Goal: Task Accomplishment & Management: Complete application form

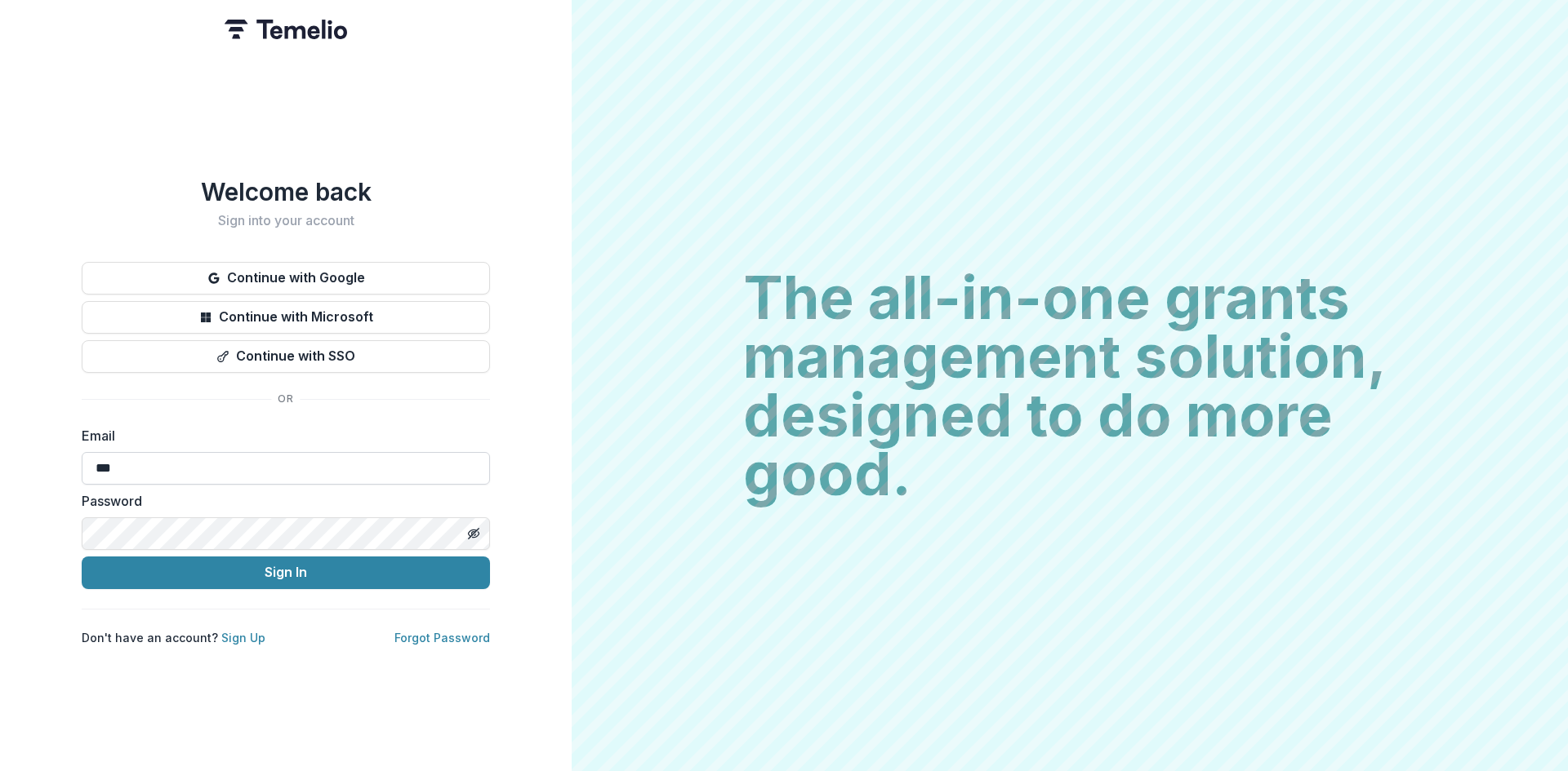
type input "**********"
click at [485, 528] on button "Toggle password visibility" at bounding box center [473, 533] width 26 height 26
click at [82, 557] on button "Sign In" at bounding box center [285, 573] width 408 height 33
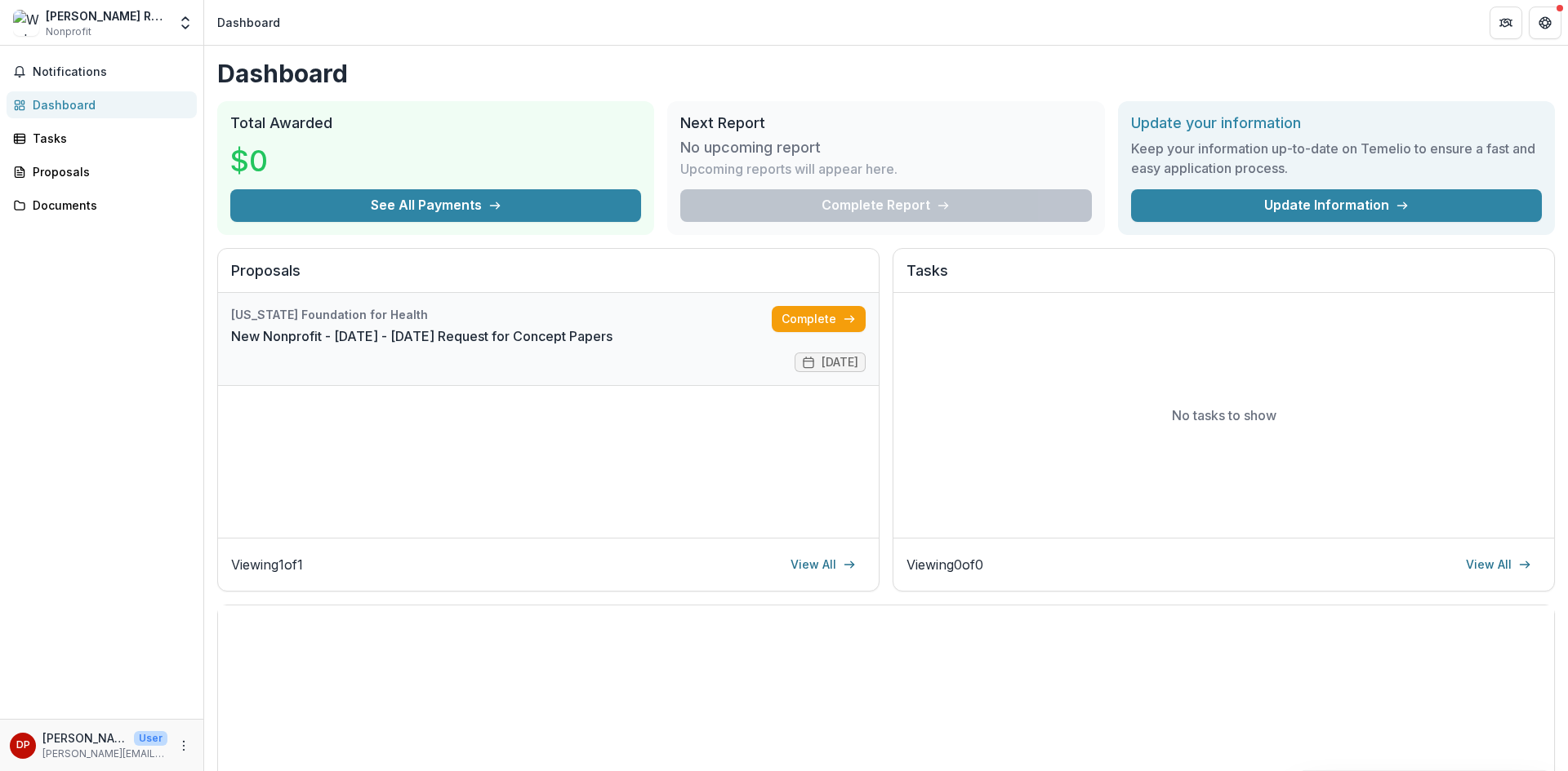
click at [415, 341] on link "New Nonprofit - [DATE] - [DATE] Request for Concept Papers" at bounding box center [421, 335] width 381 height 19
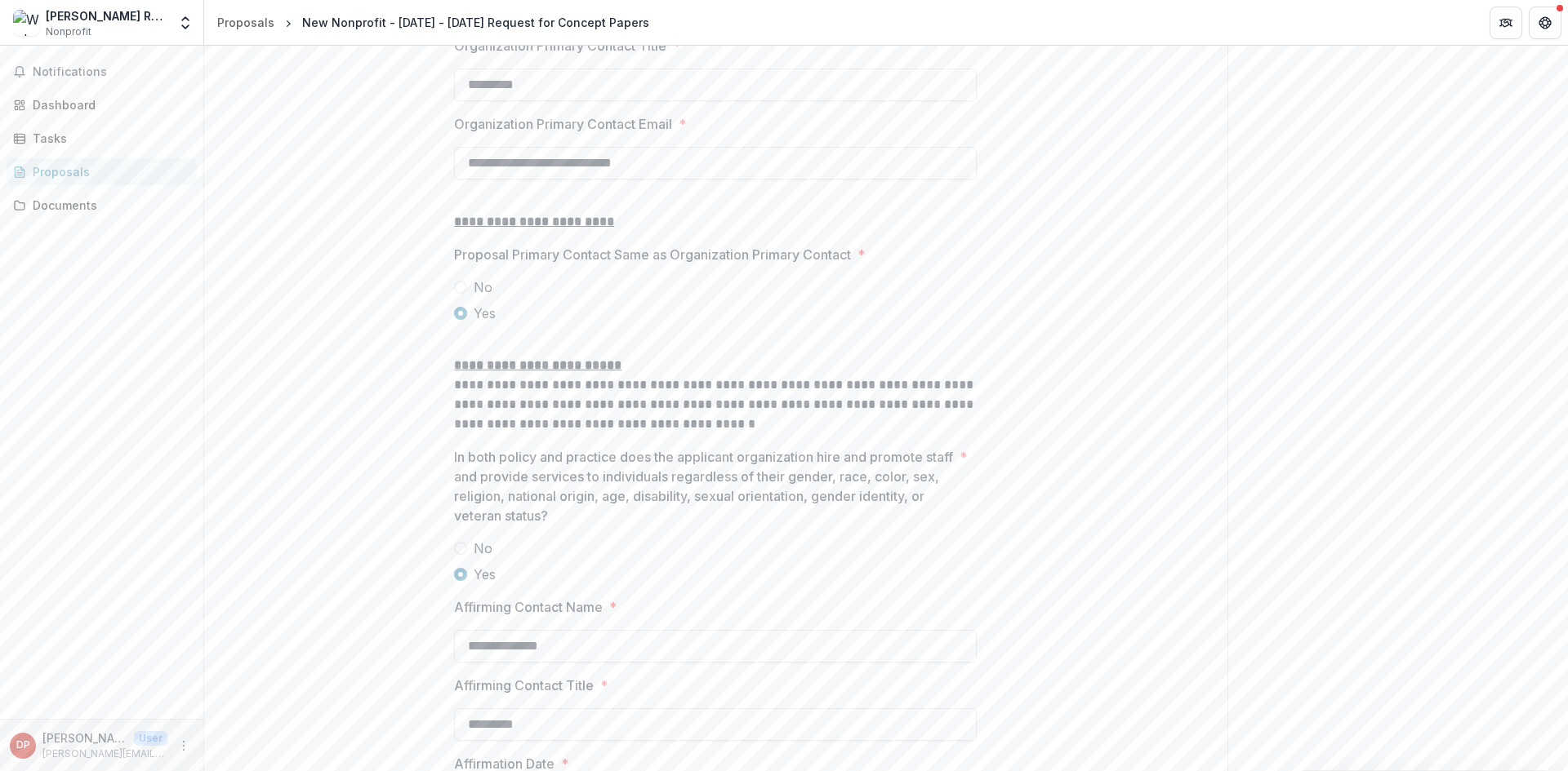
scroll to position [2100, 0]
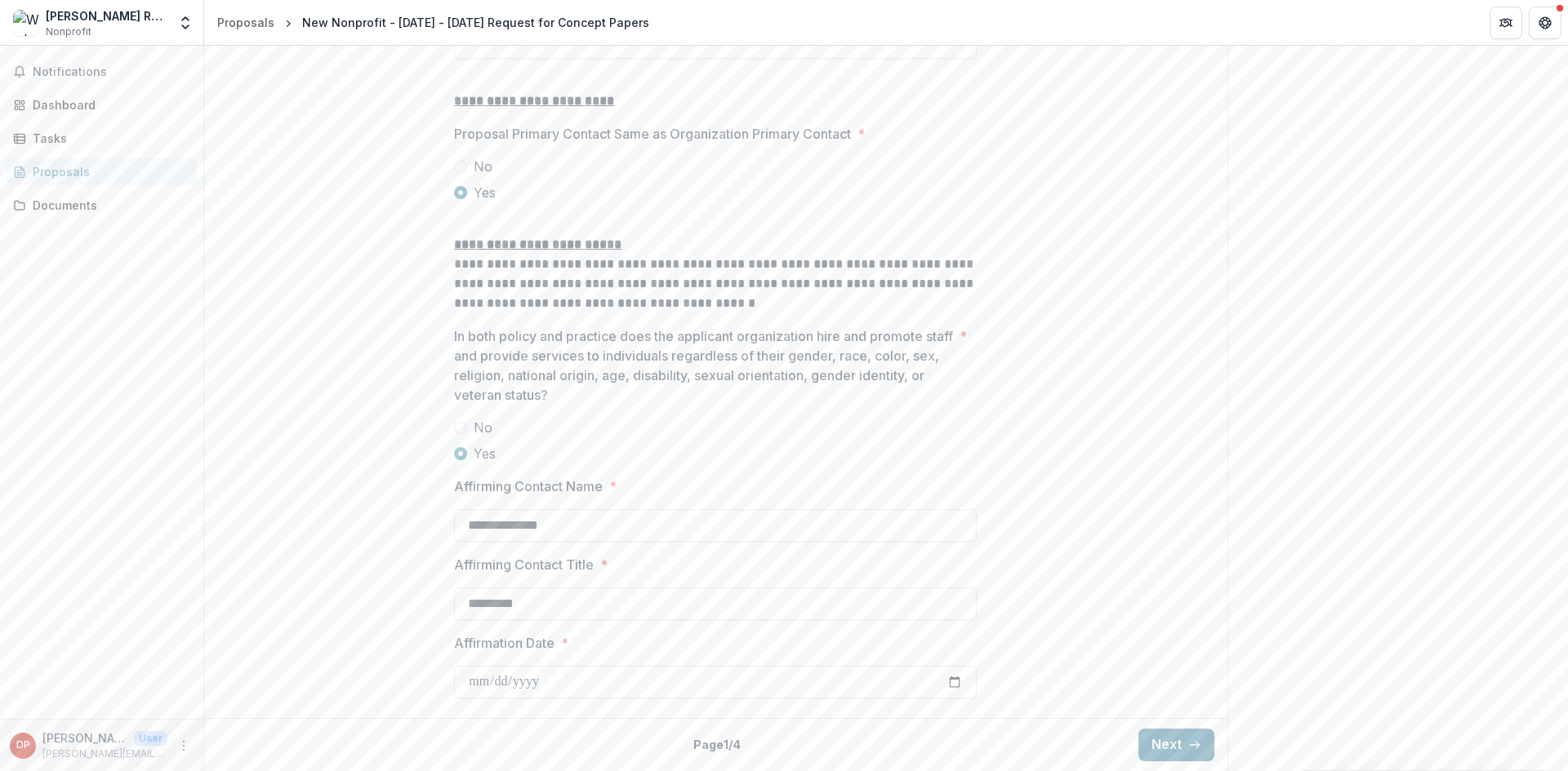
click at [1142, 741] on button "Next" at bounding box center [1176, 745] width 76 height 33
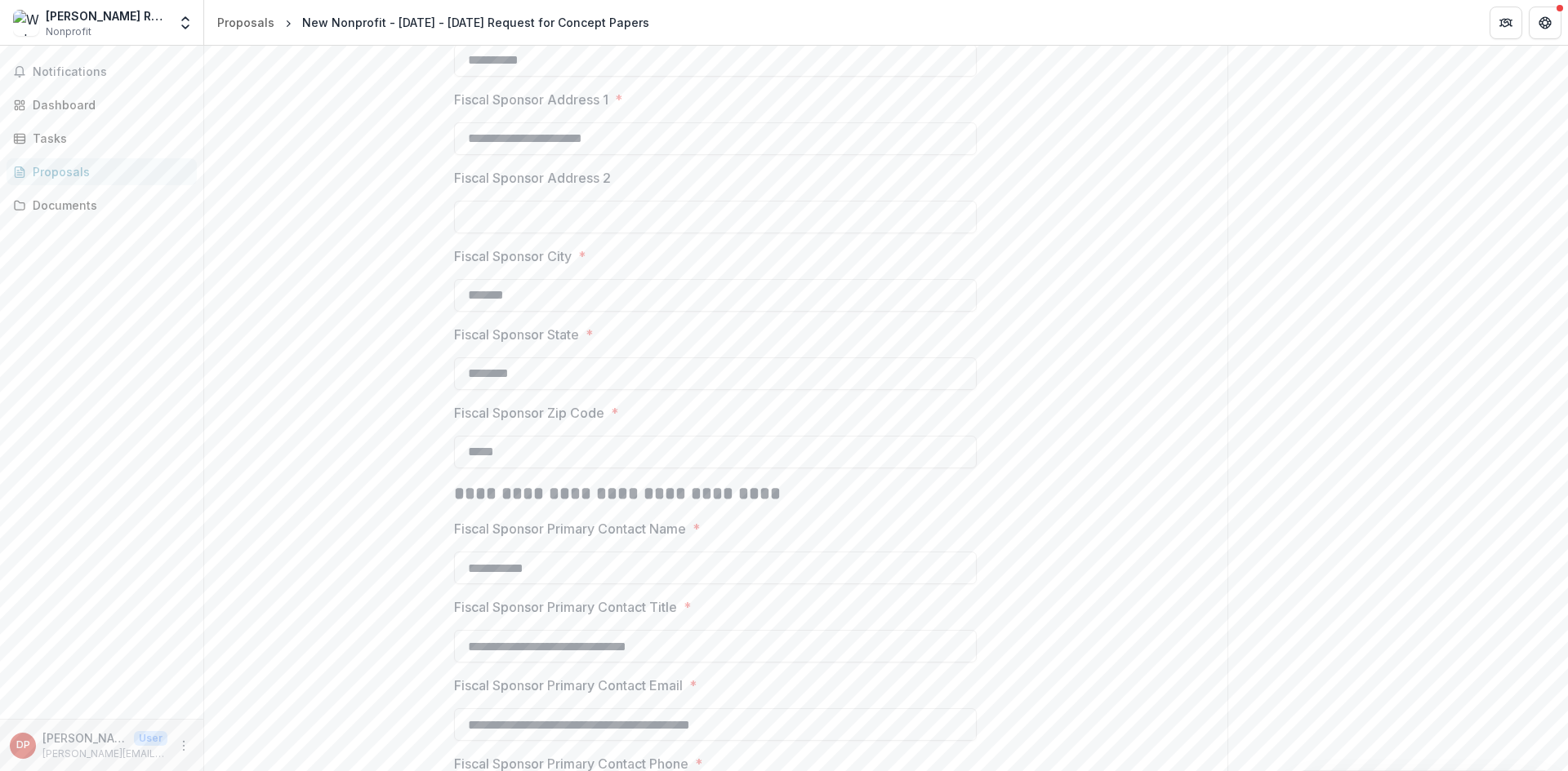
scroll to position [1035, 0]
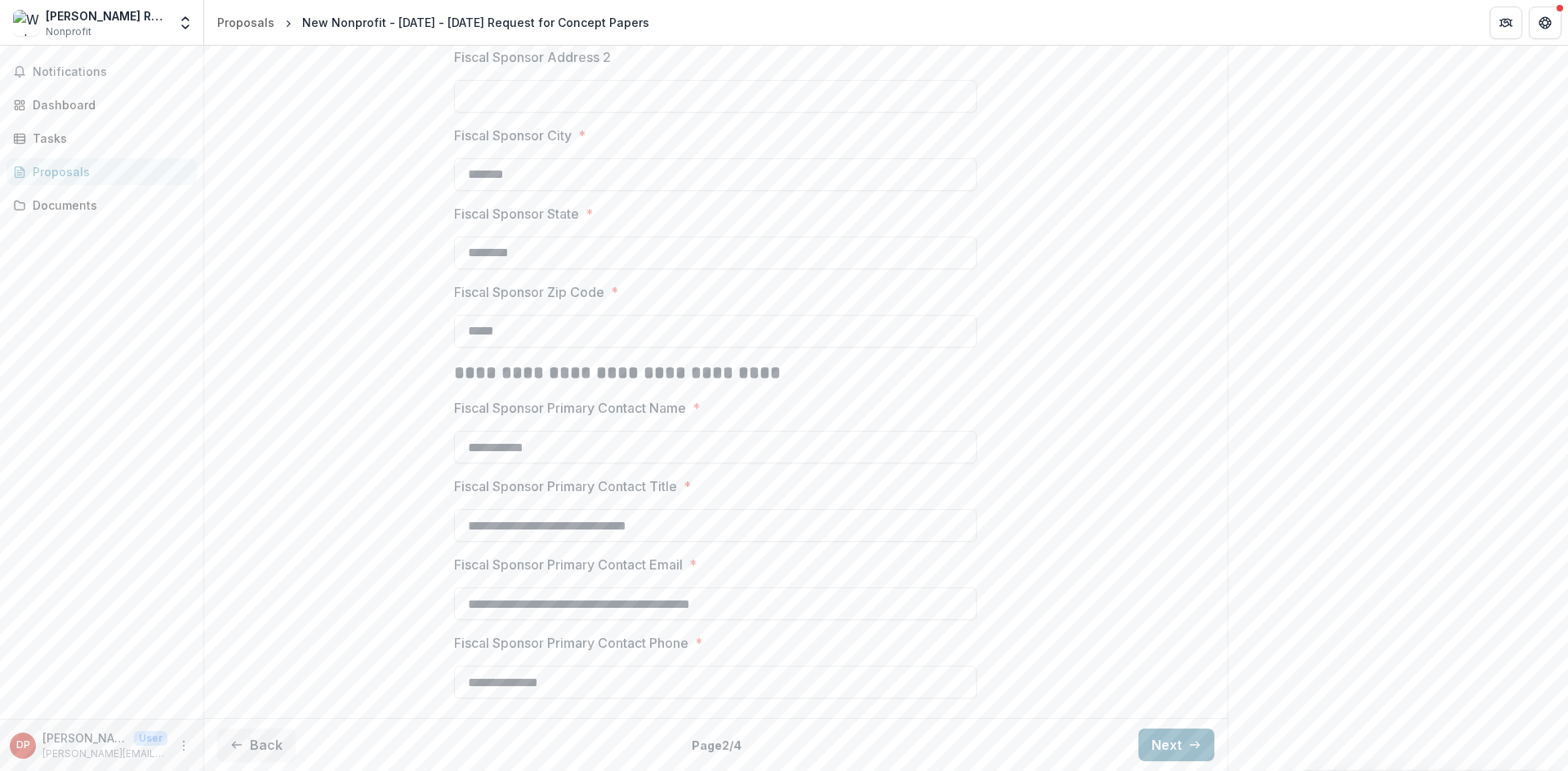
click at [1171, 745] on button "Next" at bounding box center [1176, 745] width 76 height 33
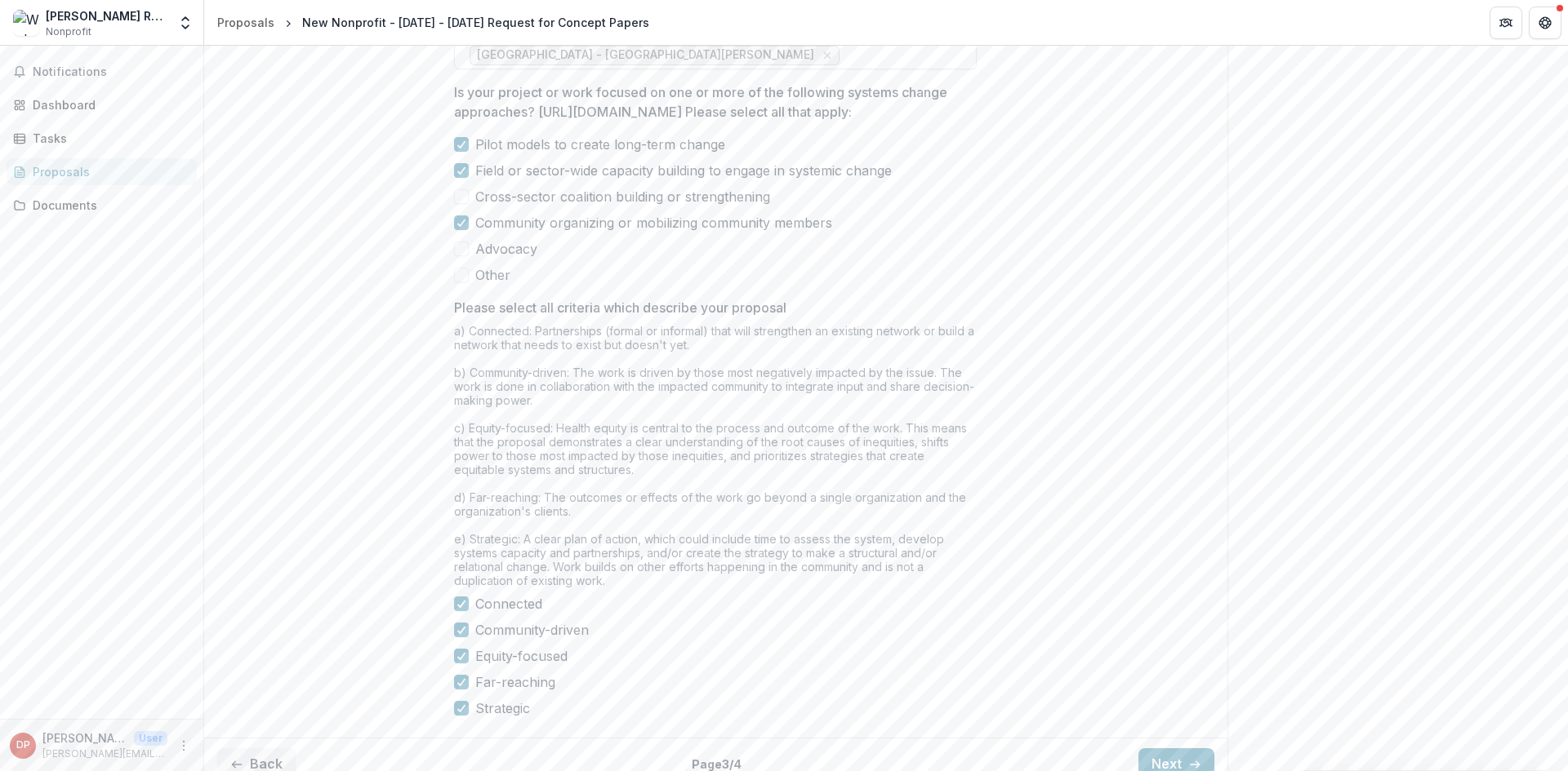
scroll to position [1352, 0]
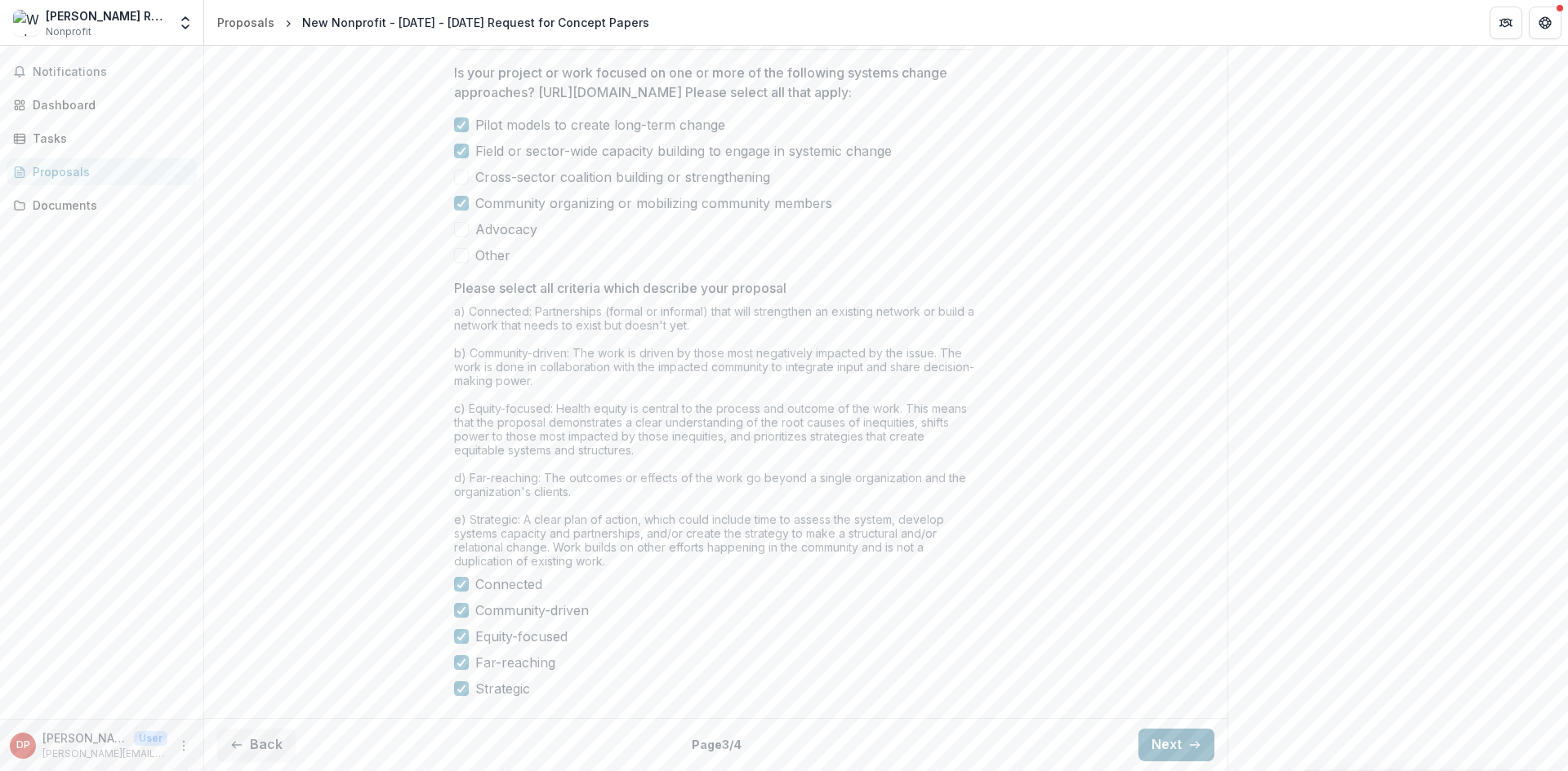
click at [1177, 754] on button "Next" at bounding box center [1176, 745] width 76 height 33
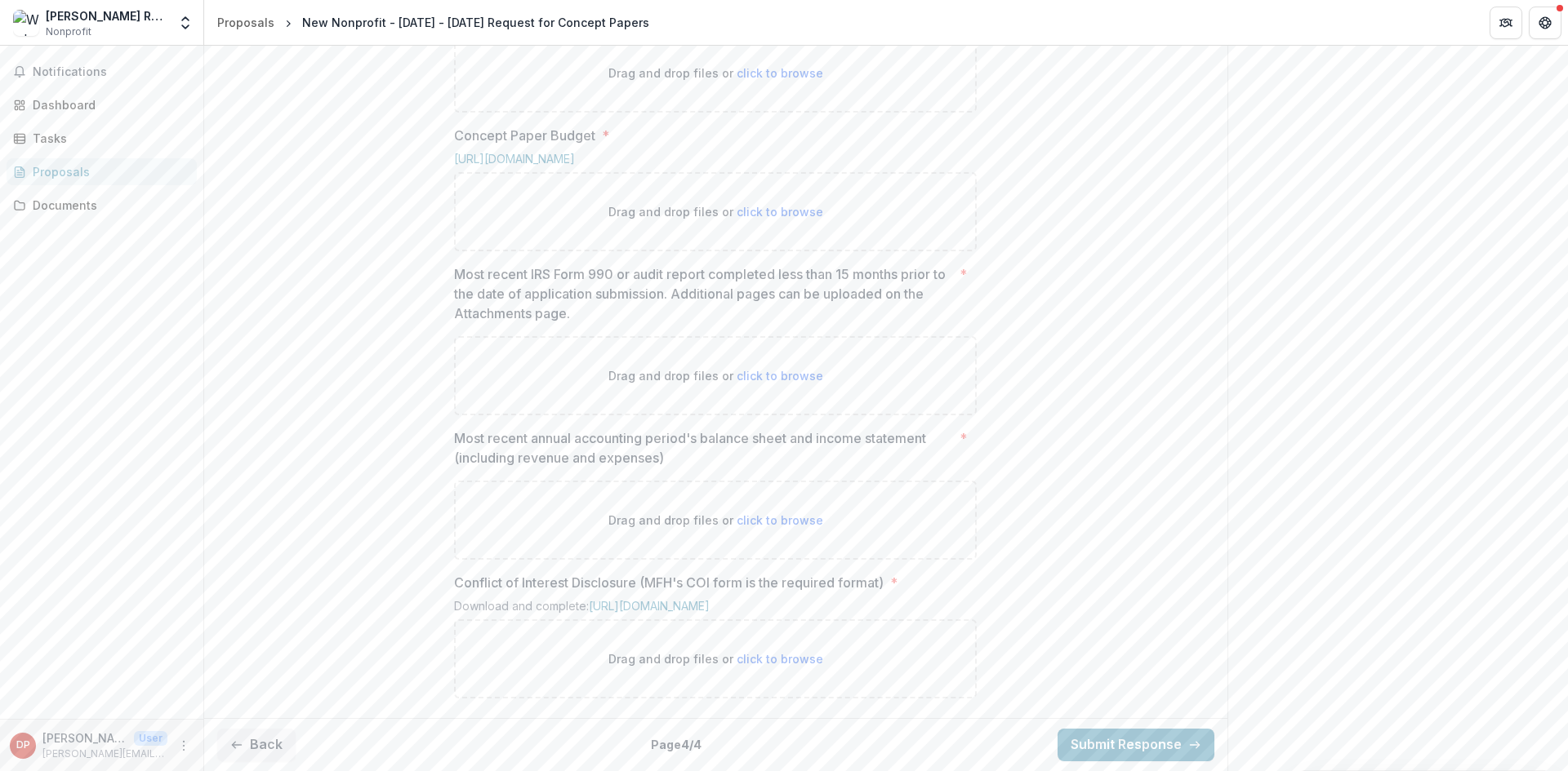
scroll to position [909, 0]
drag, startPoint x: 252, startPoint y: 745, endPoint x: 290, endPoint y: 717, distance: 47.2
click at [252, 743] on button "Back" at bounding box center [256, 745] width 78 height 33
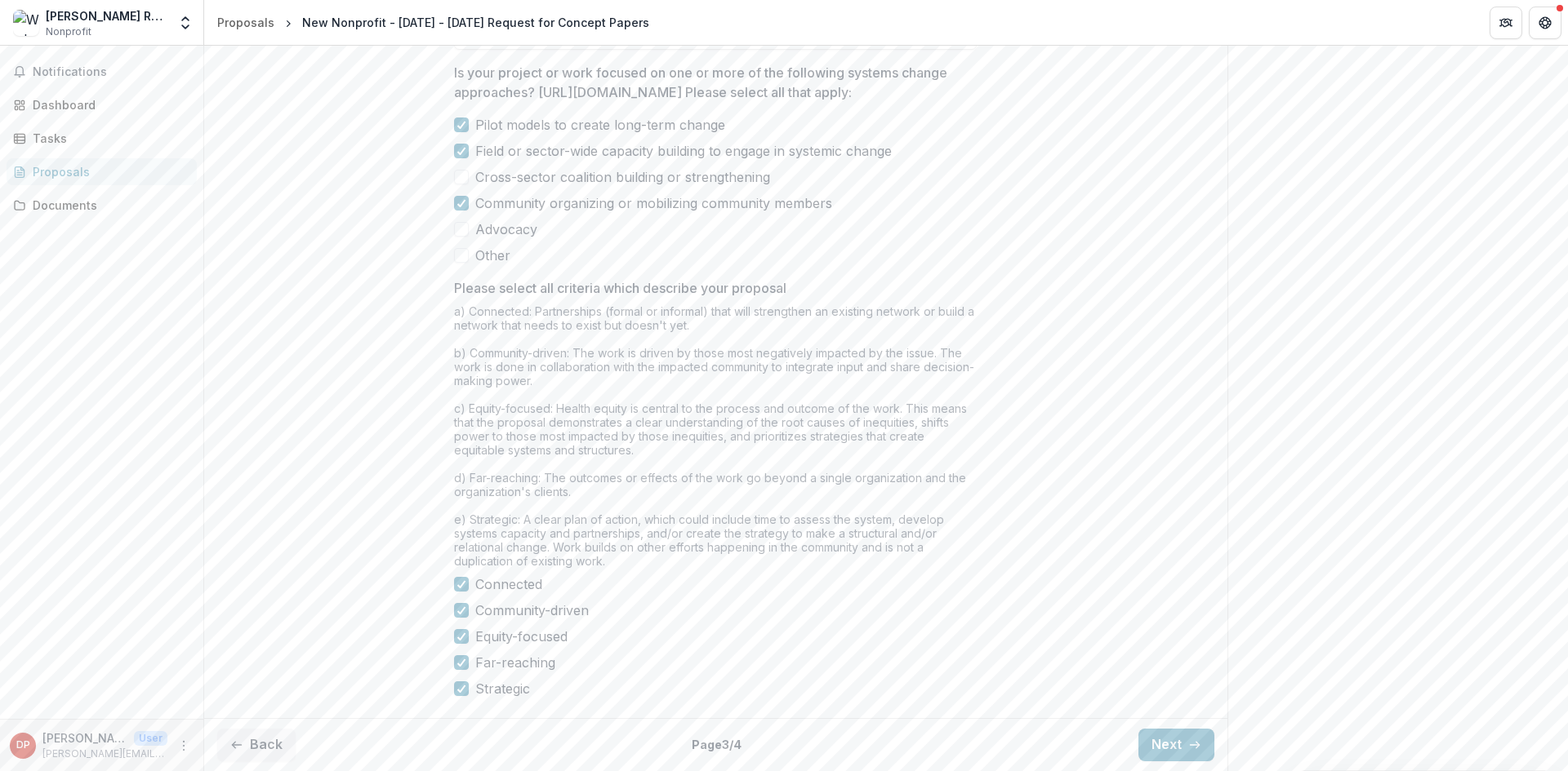
scroll to position [1352, 0]
click at [1150, 747] on button "Next" at bounding box center [1176, 745] width 76 height 33
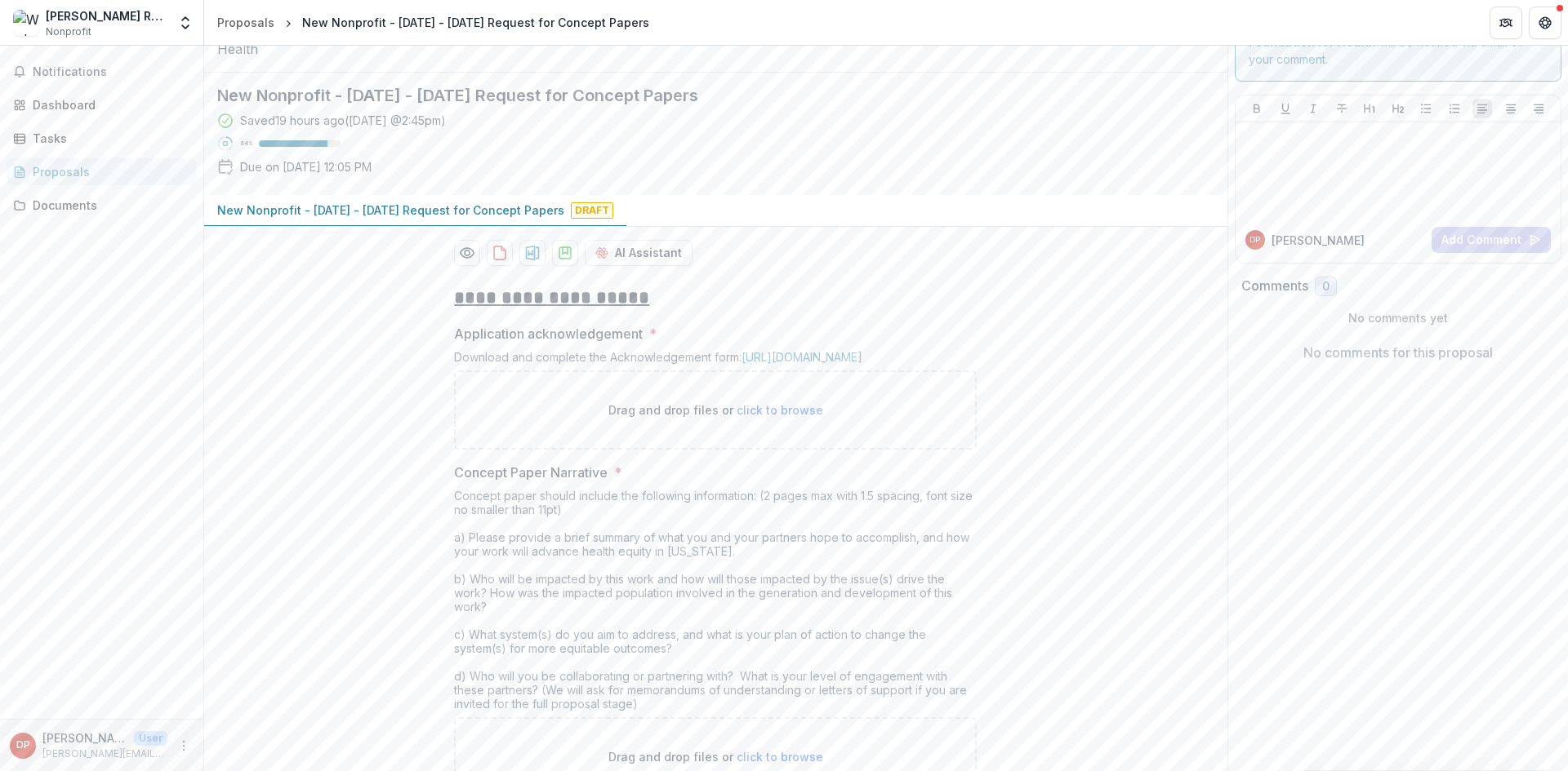
scroll to position [0, 0]
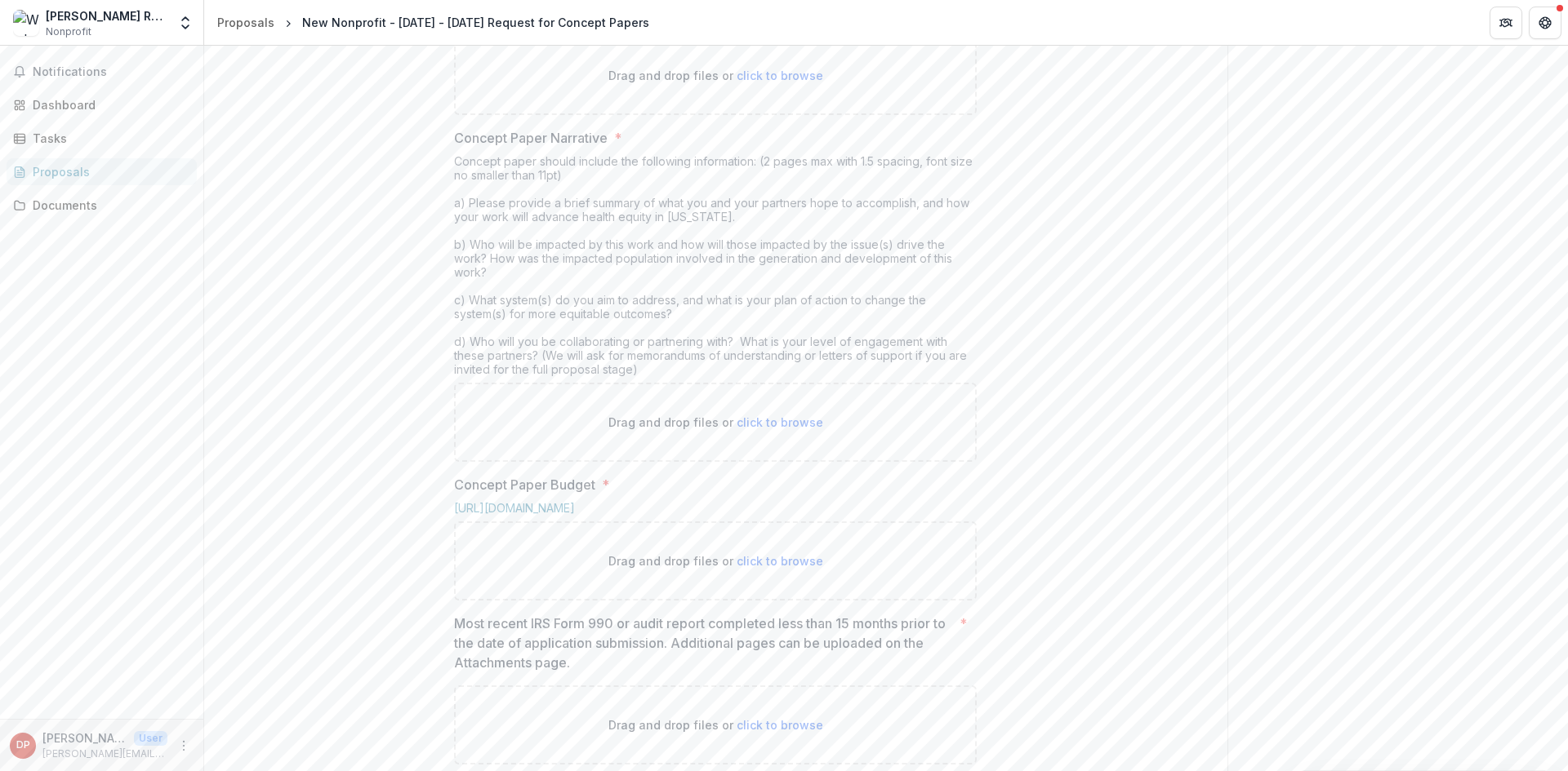
drag, startPoint x: 996, startPoint y: 161, endPoint x: 951, endPoint y: 458, distance: 300.4
click at [998, 161] on div "**********" at bounding box center [716, 499] width 1023 height 1123
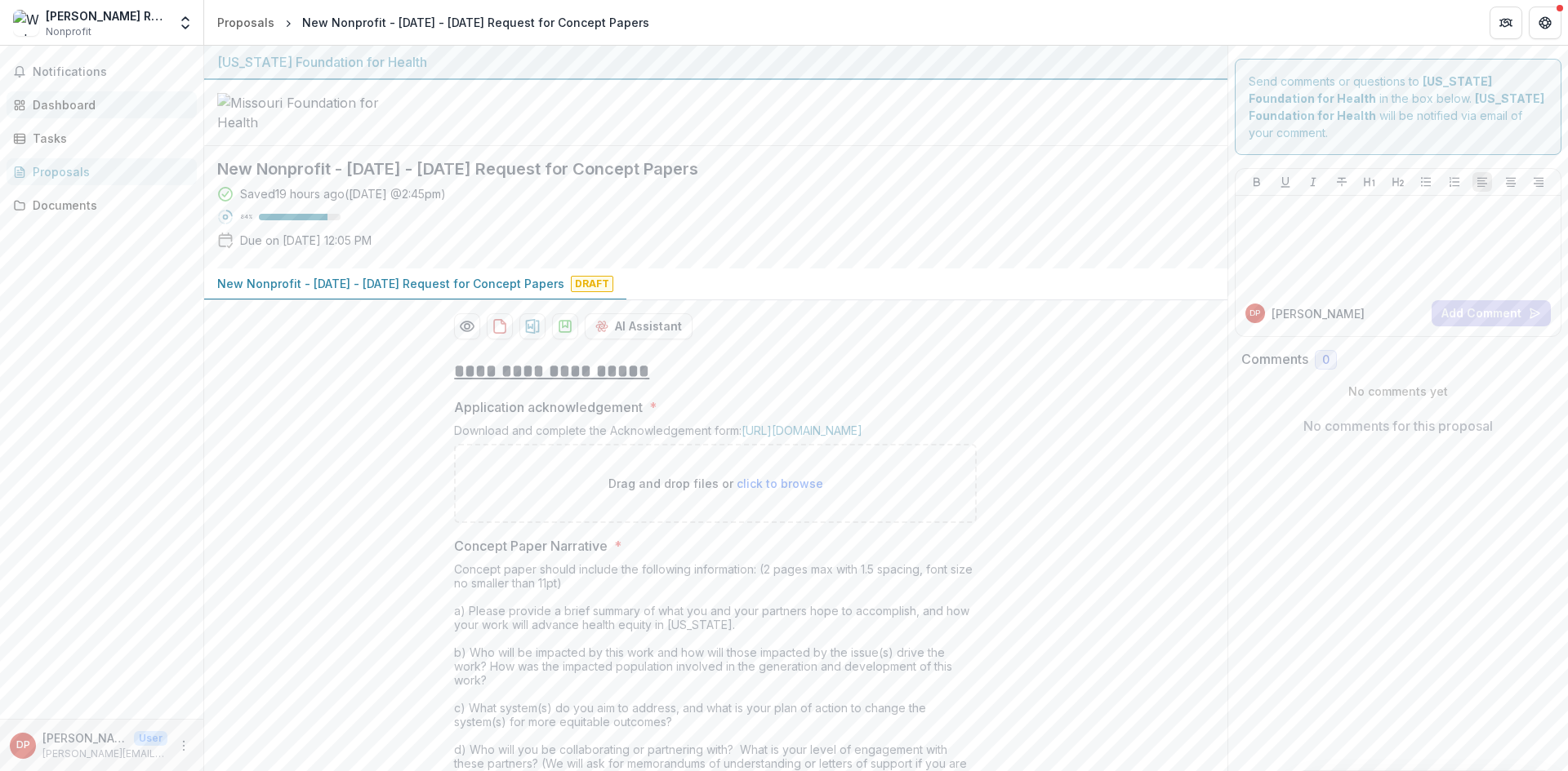
click at [63, 102] on div "Dashboard" at bounding box center [109, 105] width 151 height 17
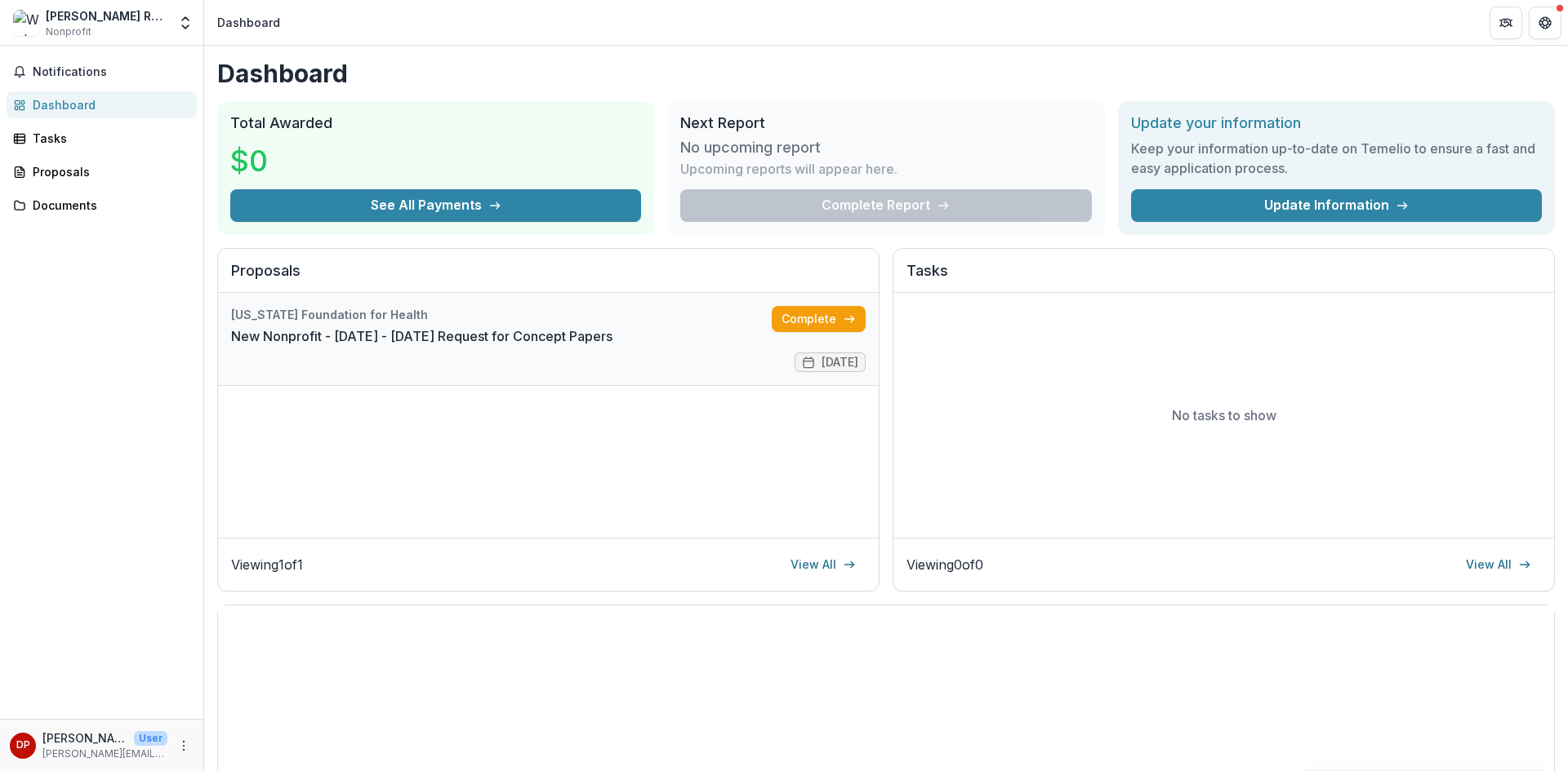
click at [464, 346] on link "New Nonprofit - [DATE] - [DATE] Request for Concept Papers" at bounding box center [421, 335] width 381 height 19
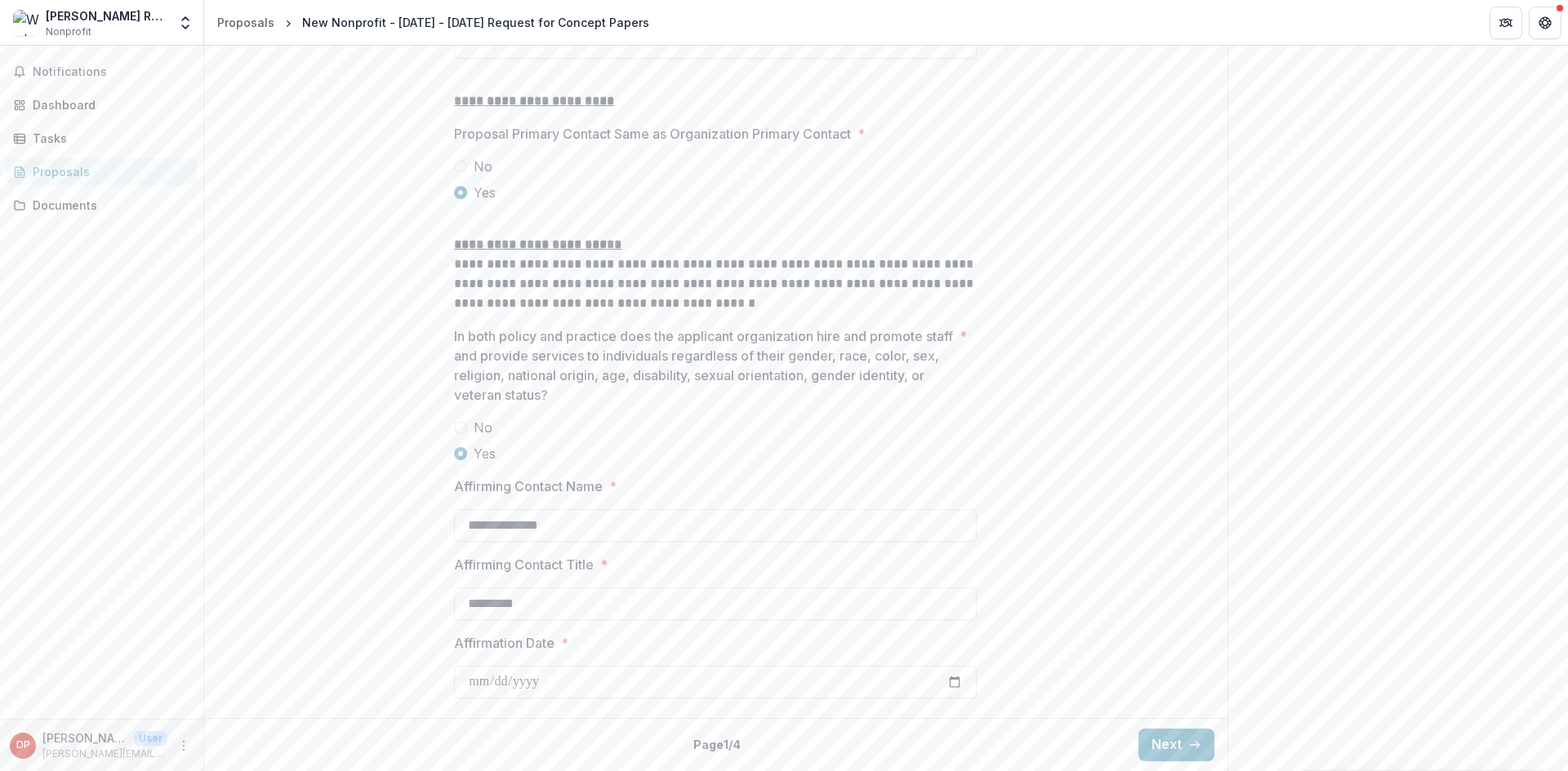
scroll to position [2100, 0]
click at [1183, 769] on div "Back Page 1 / 4 Next" at bounding box center [716, 744] width 1023 height 53
click at [1176, 758] on button "Next" at bounding box center [1176, 745] width 76 height 33
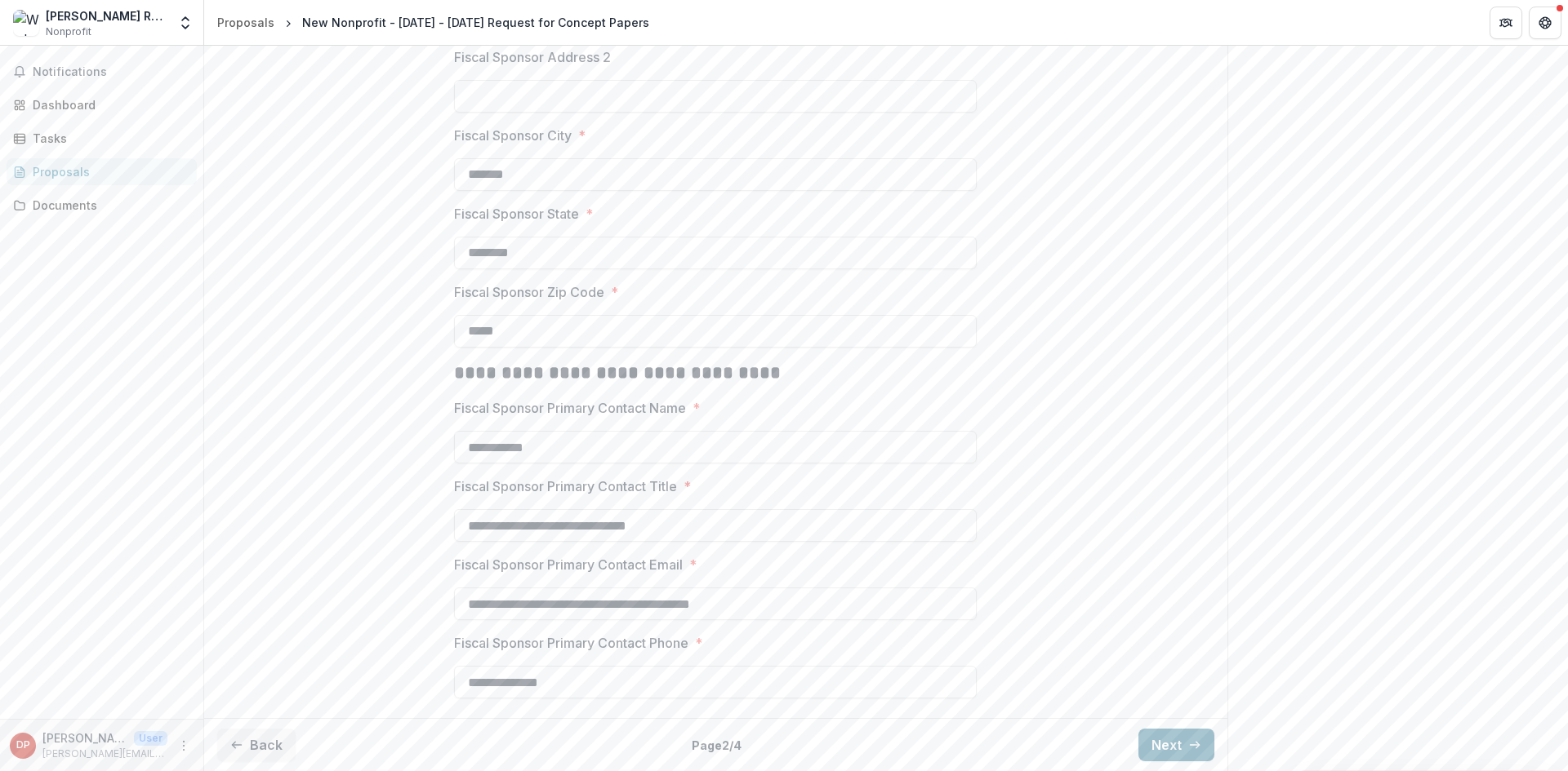
click at [1176, 758] on button "Next" at bounding box center [1176, 745] width 76 height 33
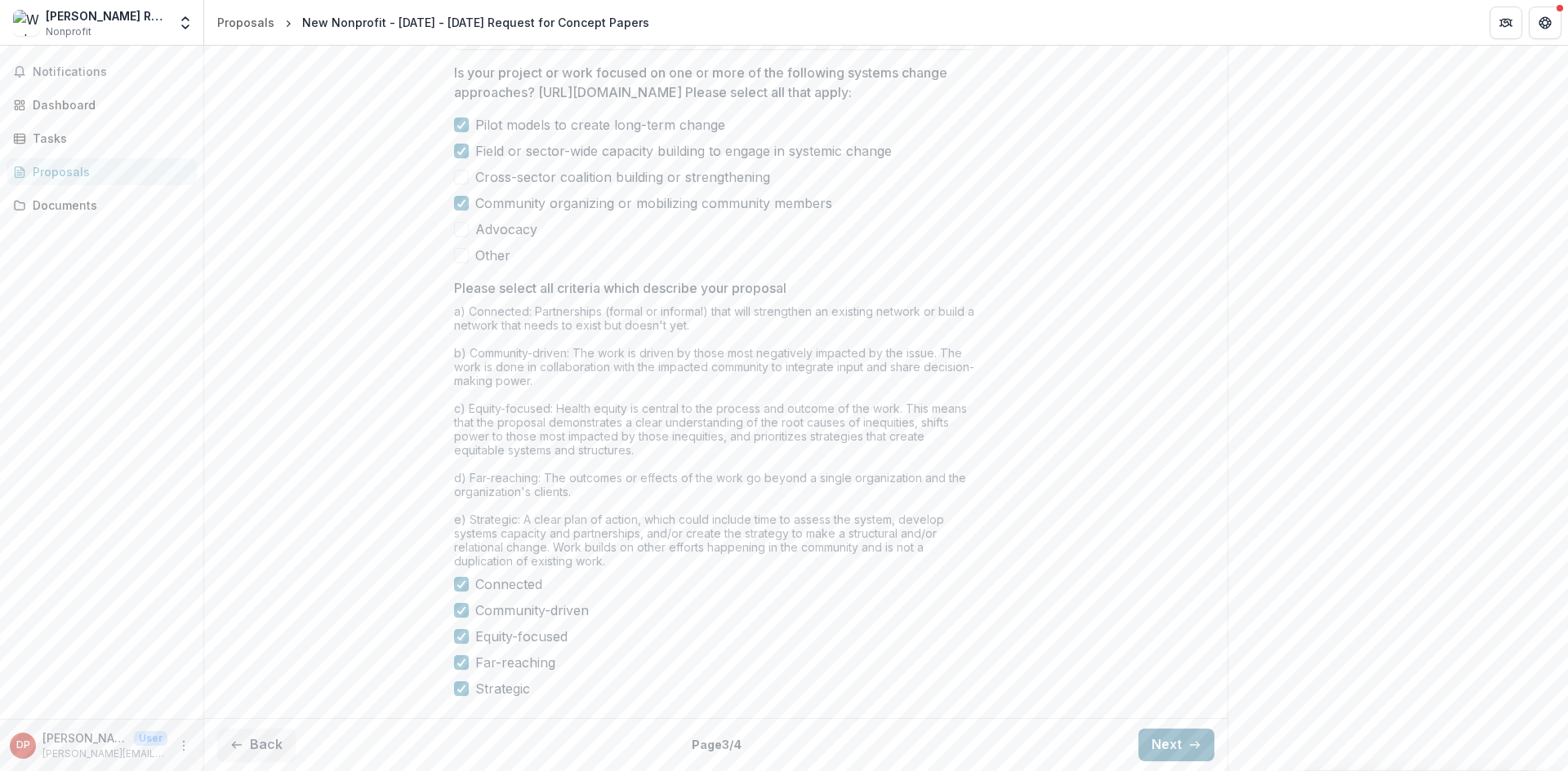
click at [1176, 758] on button "Next" at bounding box center [1176, 745] width 76 height 33
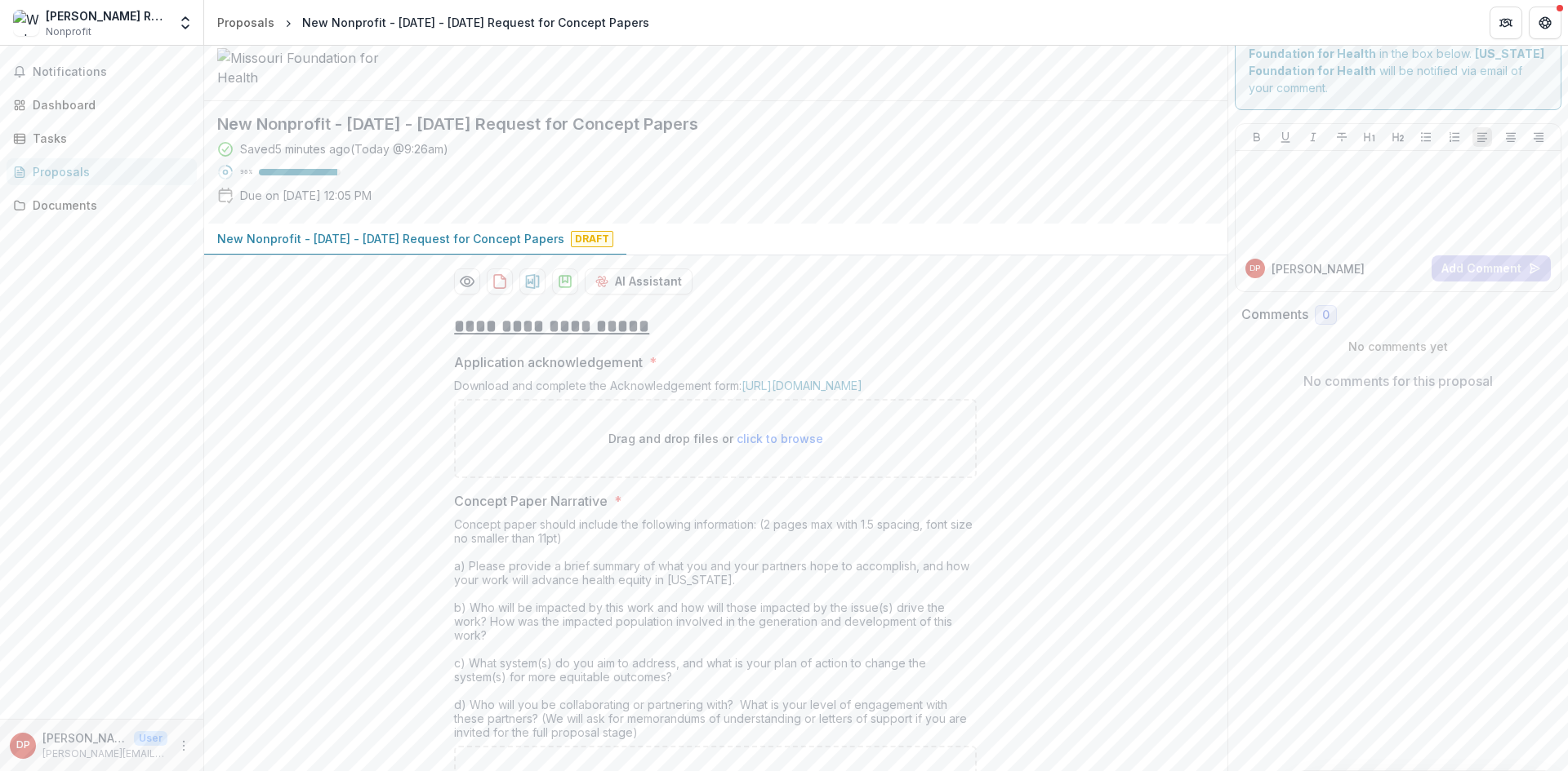
scroll to position [0, 0]
